Goal: Task Accomplishment & Management: Complete application form

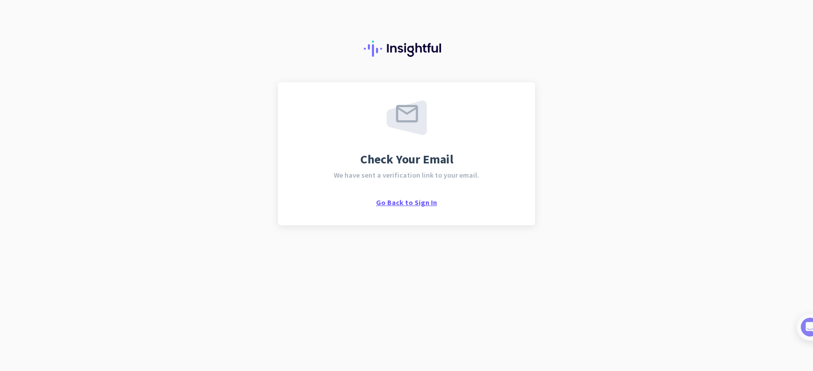
click at [397, 206] on span "Go Back to Sign In" at bounding box center [406, 202] width 61 height 9
click at [362, 176] on span "We have sent a verification link to your email." at bounding box center [406, 175] width 145 height 7
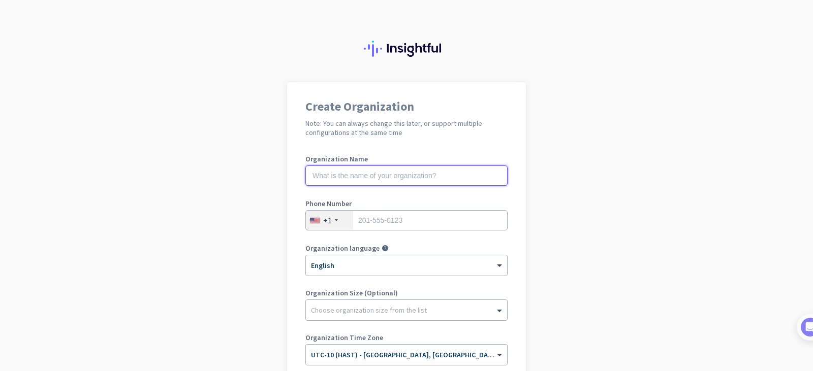
click at [394, 174] on input "text" at bounding box center [406, 176] width 202 height 20
type input "mercor"
click at [400, 219] on input "tel" at bounding box center [406, 220] width 202 height 20
type input "8087416226"
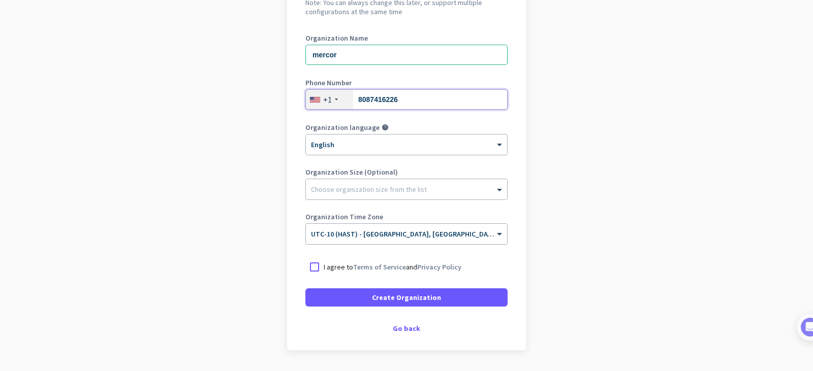
scroll to position [124, 0]
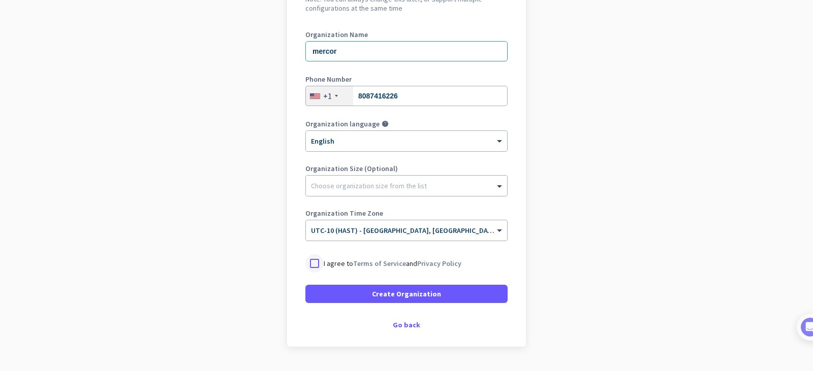
click at [310, 264] on div at bounding box center [314, 263] width 18 height 18
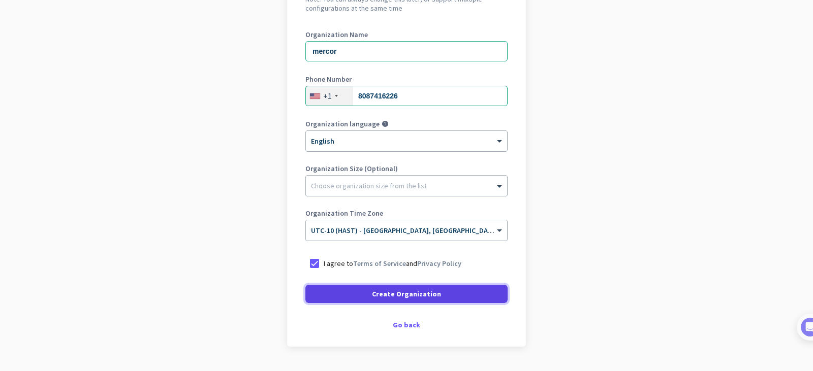
click at [387, 290] on span "Create Organization" at bounding box center [406, 294] width 69 height 10
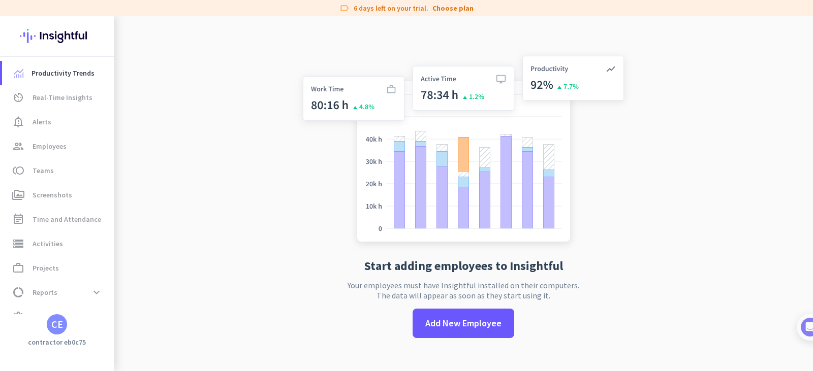
click at [402, 298] on p "Your employees must have Insightful installed on their computers. The data will…" at bounding box center [463, 290] width 232 height 20
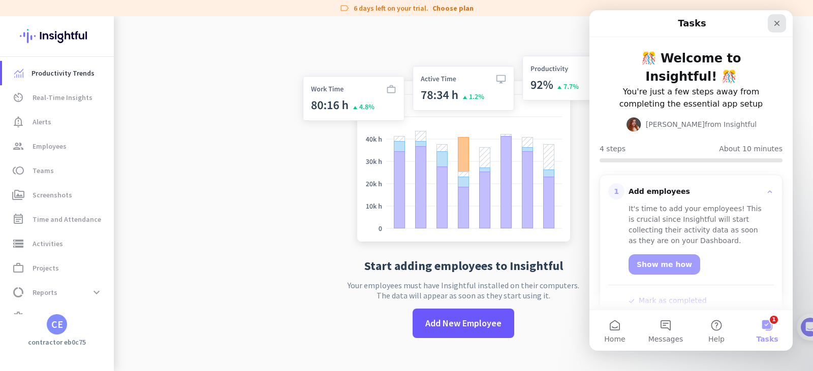
click at [779, 25] on icon "Close" at bounding box center [777, 24] width 6 height 6
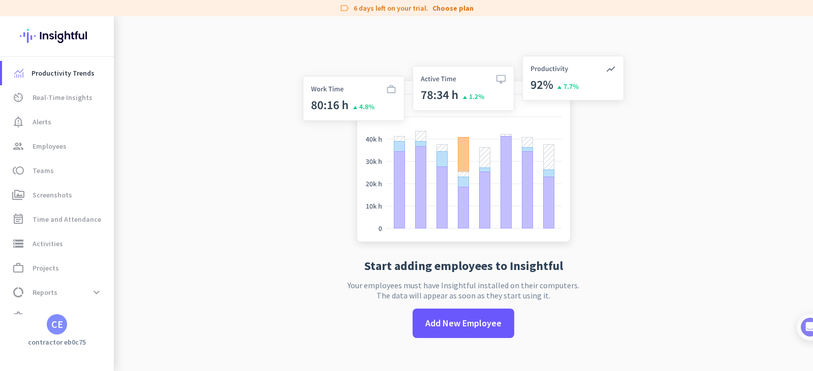
click at [58, 326] on div "CE" at bounding box center [57, 325] width 12 height 10
click at [258, 308] on div at bounding box center [406, 185] width 813 height 371
